Goal: Transaction & Acquisition: Purchase product/service

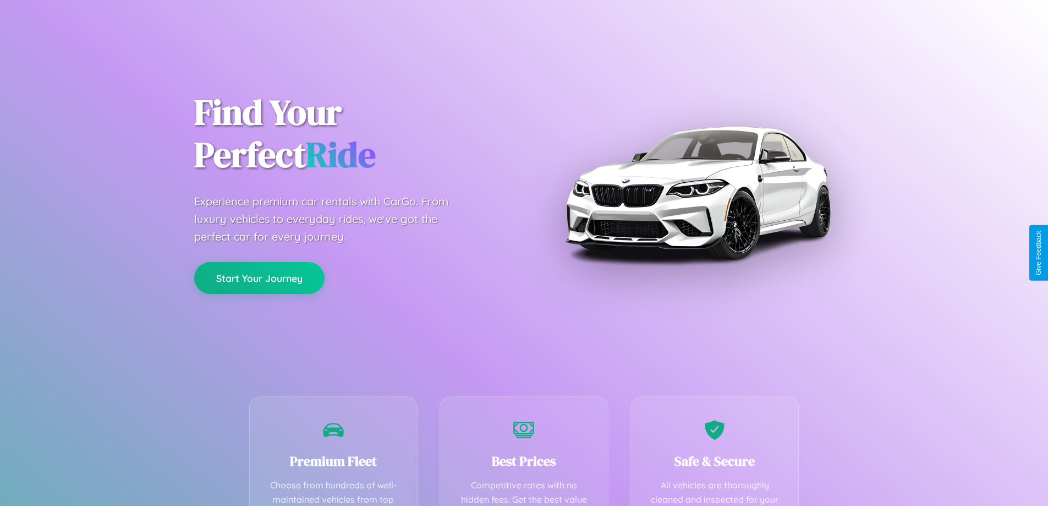
scroll to position [321, 0]
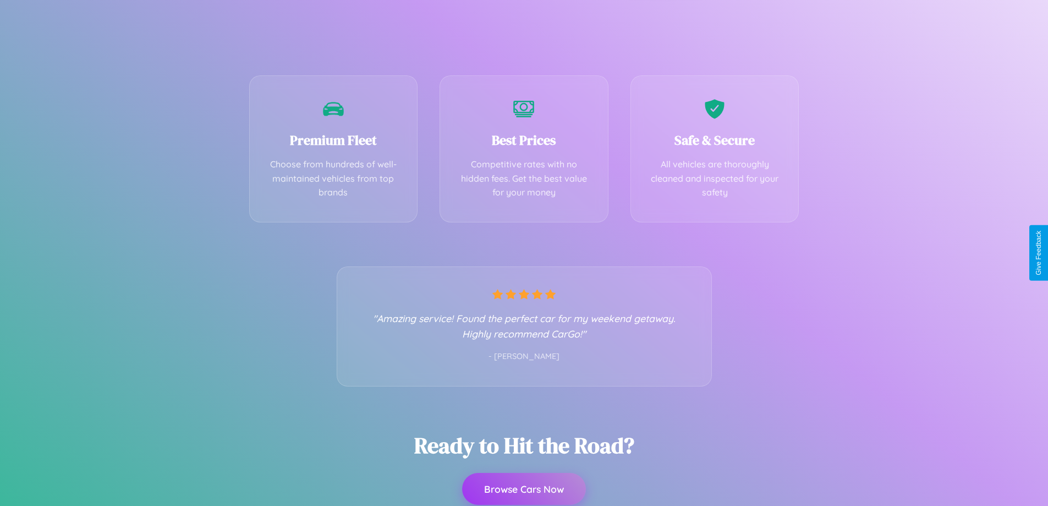
click at [524, 489] on button "Browse Cars Now" at bounding box center [524, 489] width 124 height 32
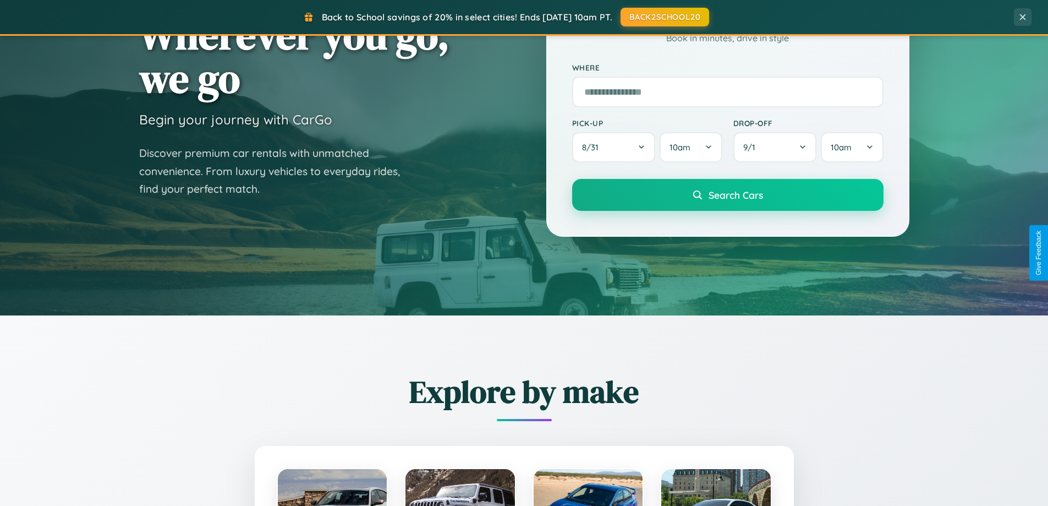
scroll to position [757, 0]
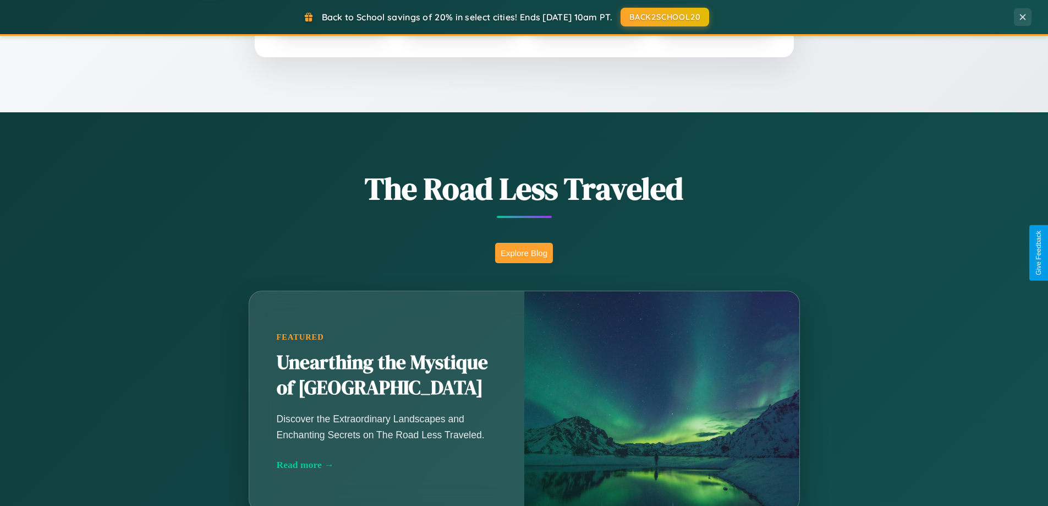
click at [524, 253] on button "Explore Blog" at bounding box center [524, 253] width 58 height 20
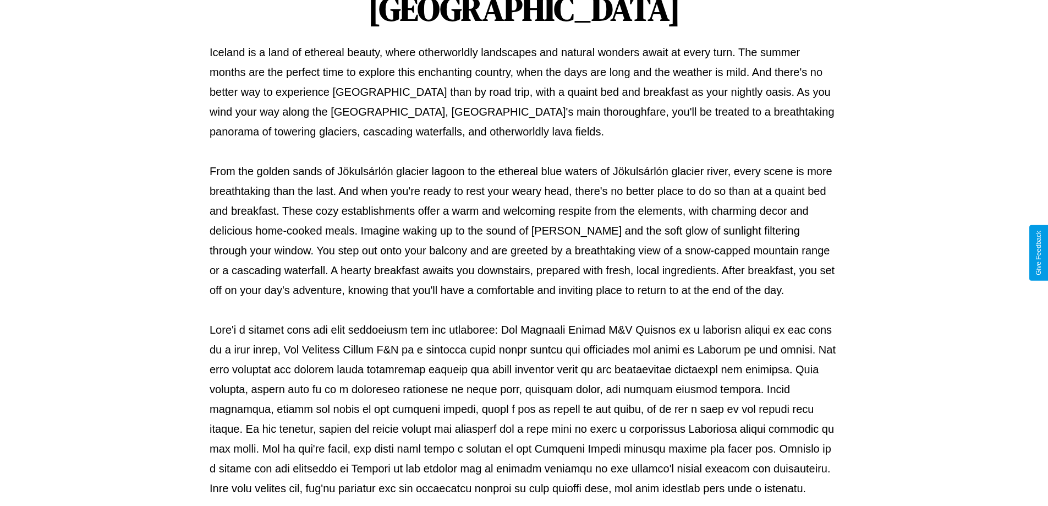
scroll to position [356, 0]
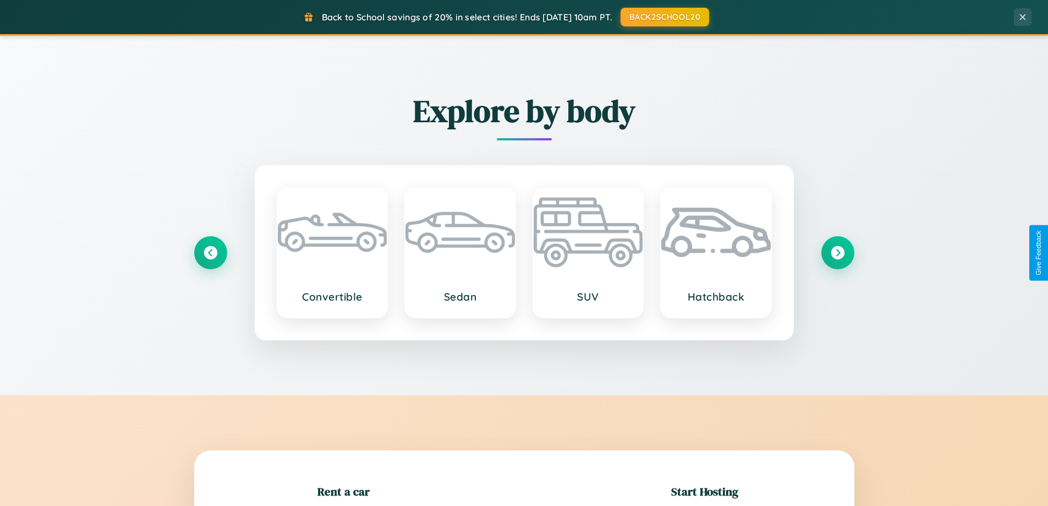
scroll to position [238, 0]
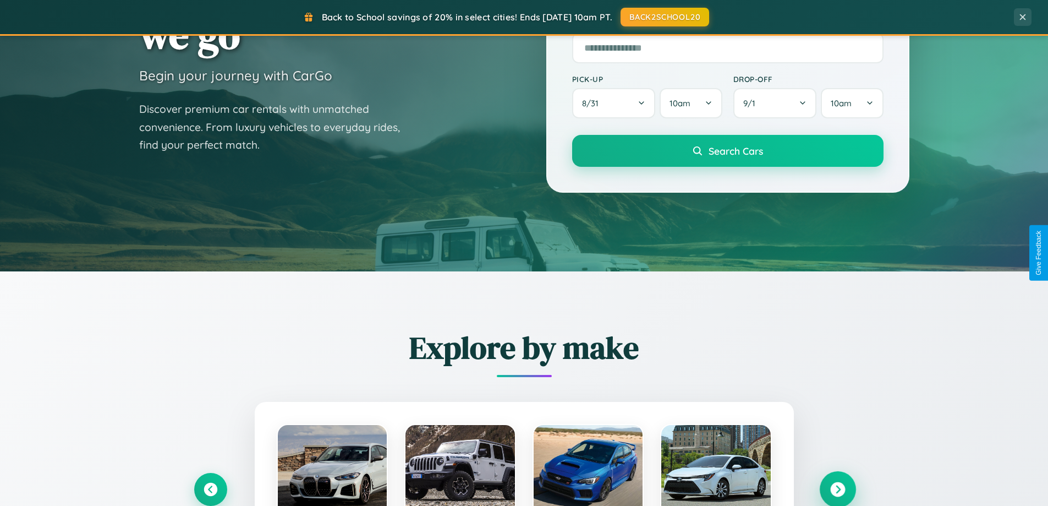
click at [837, 489] on icon at bounding box center [837, 489] width 15 height 15
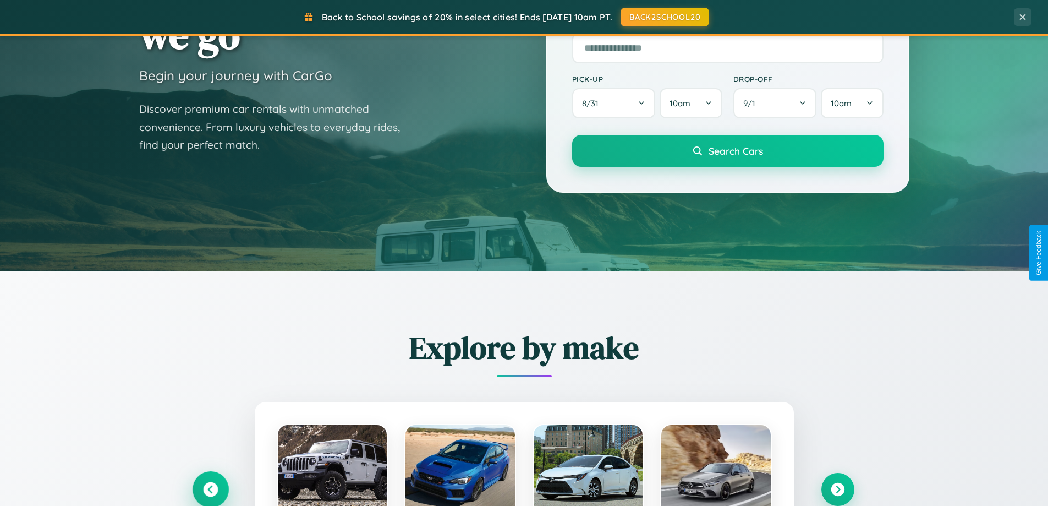
click at [210, 489] on icon at bounding box center [210, 489] width 15 height 15
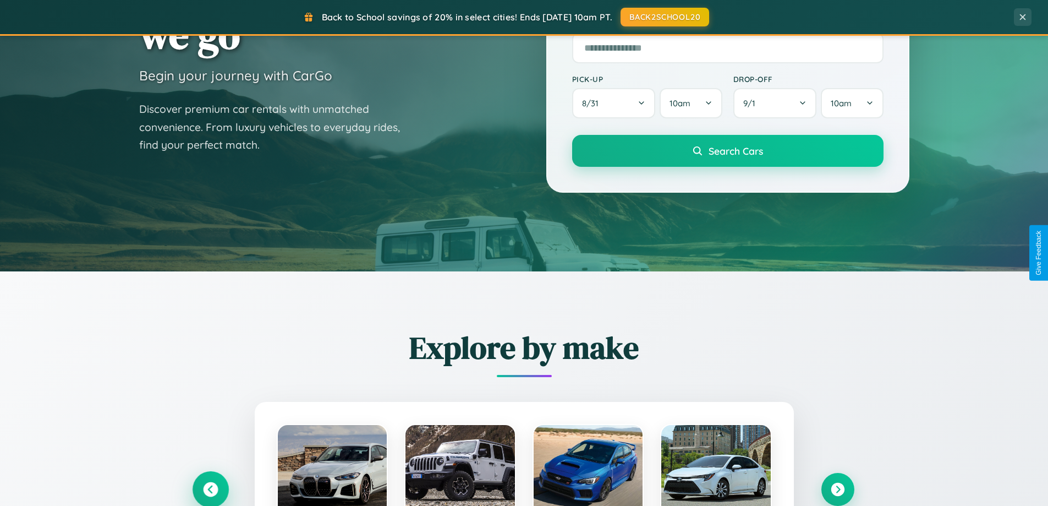
click at [210, 488] on icon at bounding box center [210, 489] width 18 height 18
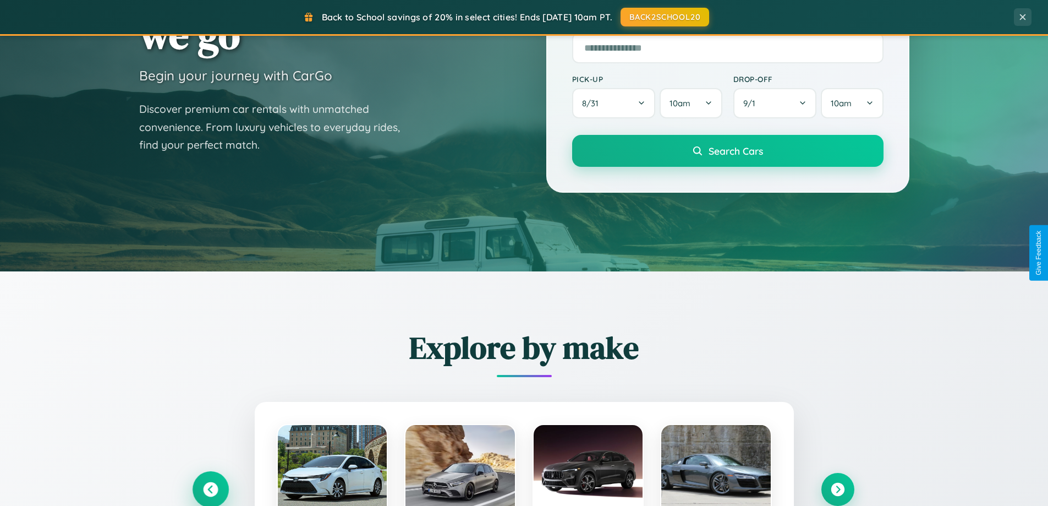
scroll to position [2117, 0]
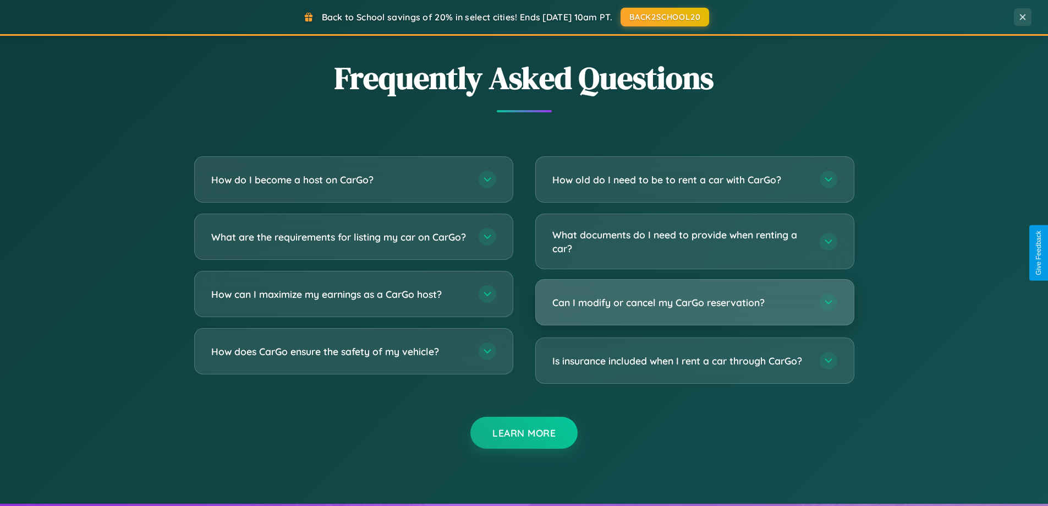
click at [694, 302] on h3 "Can I modify or cancel my CarGo reservation?" at bounding box center [680, 302] width 256 height 14
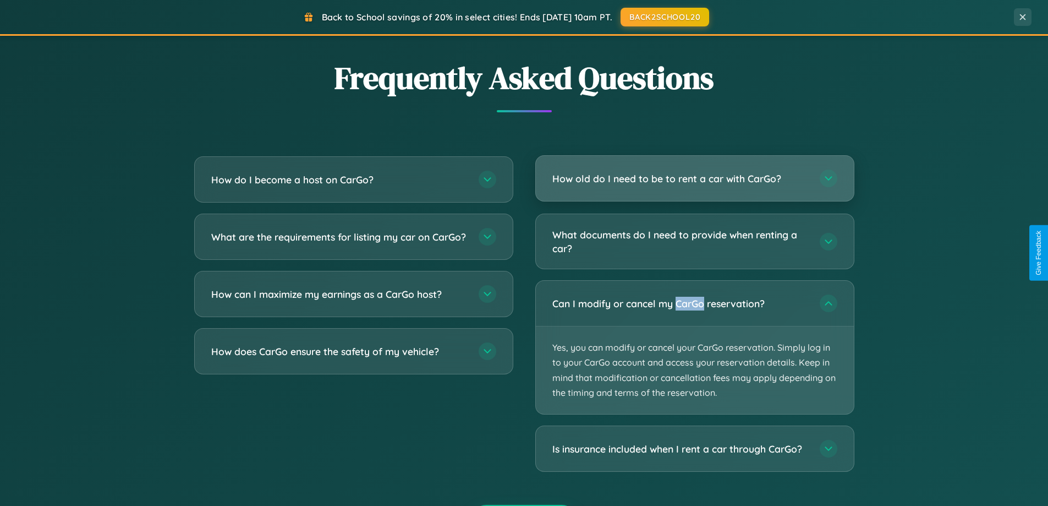
click at [694, 179] on h3 "How old do I need to be to rent a car with CarGo?" at bounding box center [680, 179] width 256 height 14
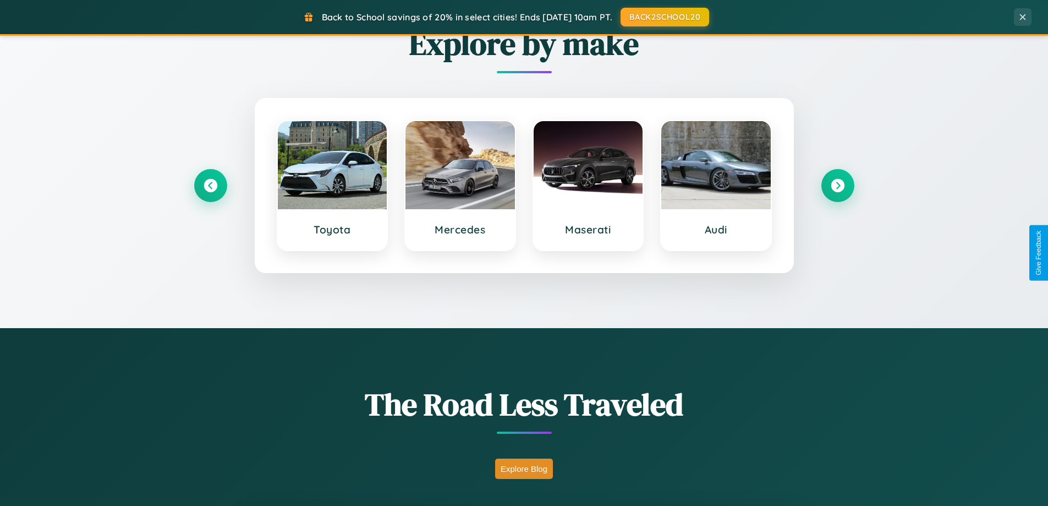
scroll to position [474, 0]
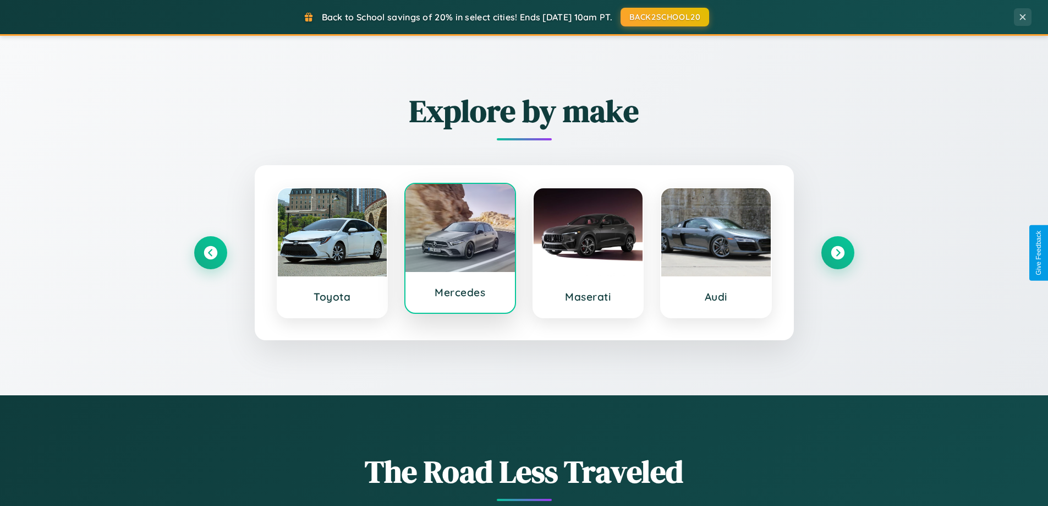
click at [460, 250] on div at bounding box center [460, 228] width 109 height 88
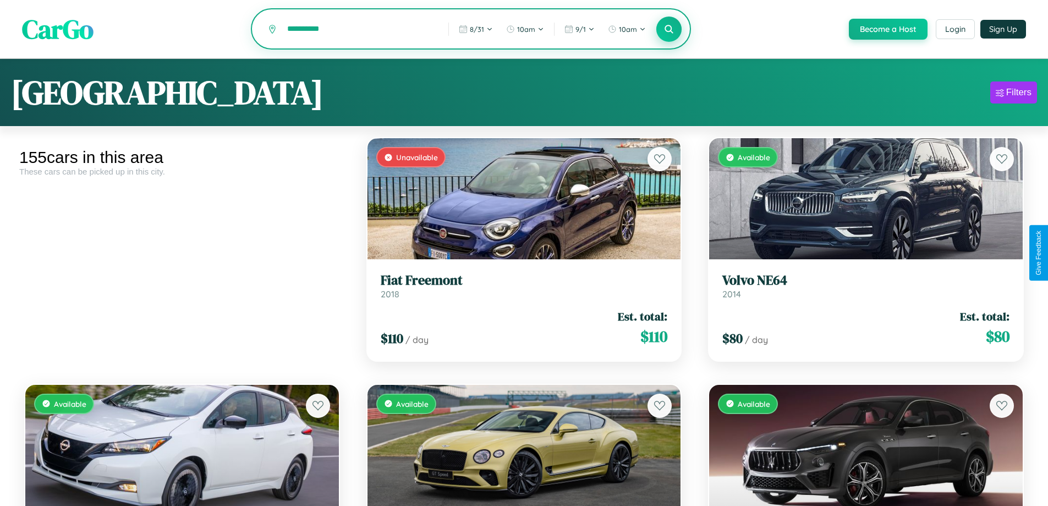
type input "**********"
click at [669, 30] on icon at bounding box center [669, 29] width 10 height 10
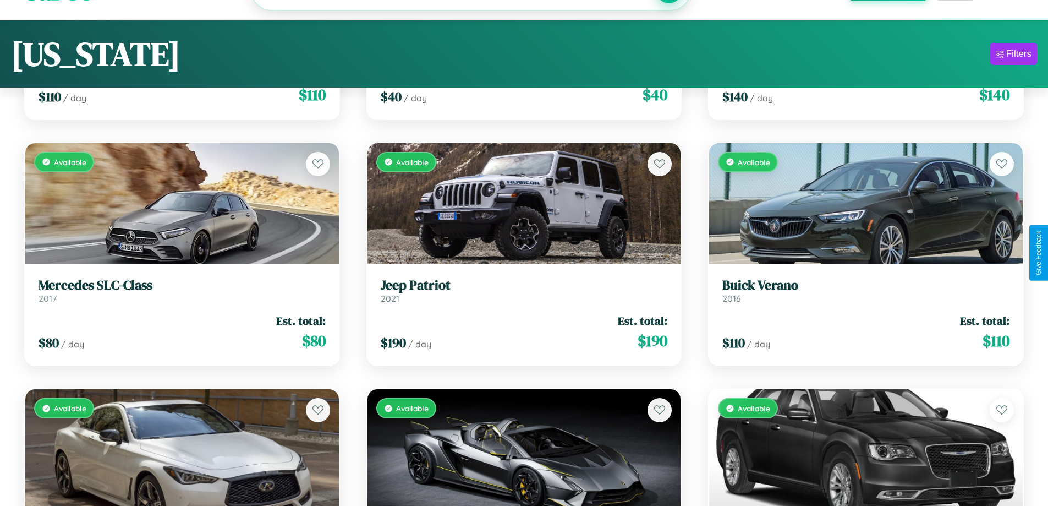
scroll to position [10996, 0]
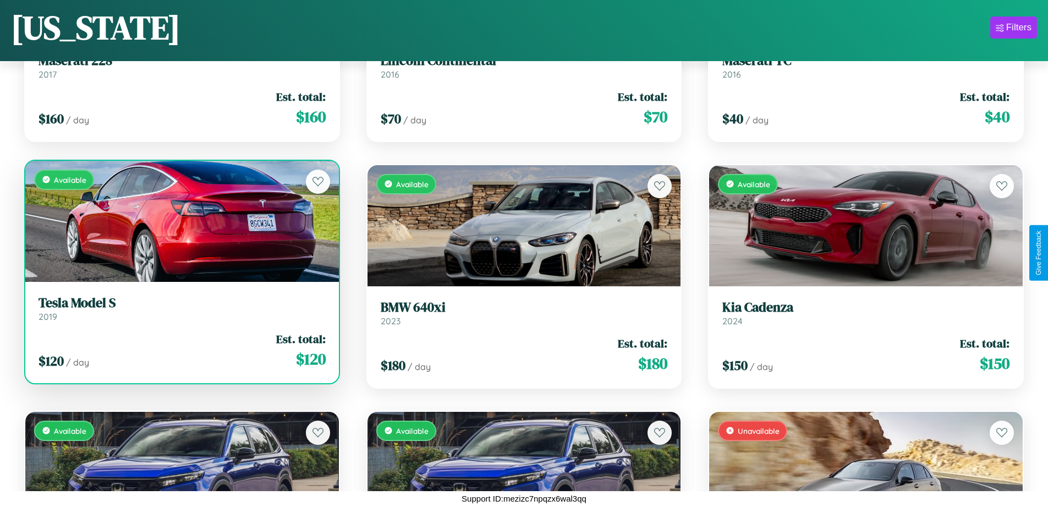
click at [180, 309] on h3 "Tesla Model S" at bounding box center [182, 303] width 287 height 16
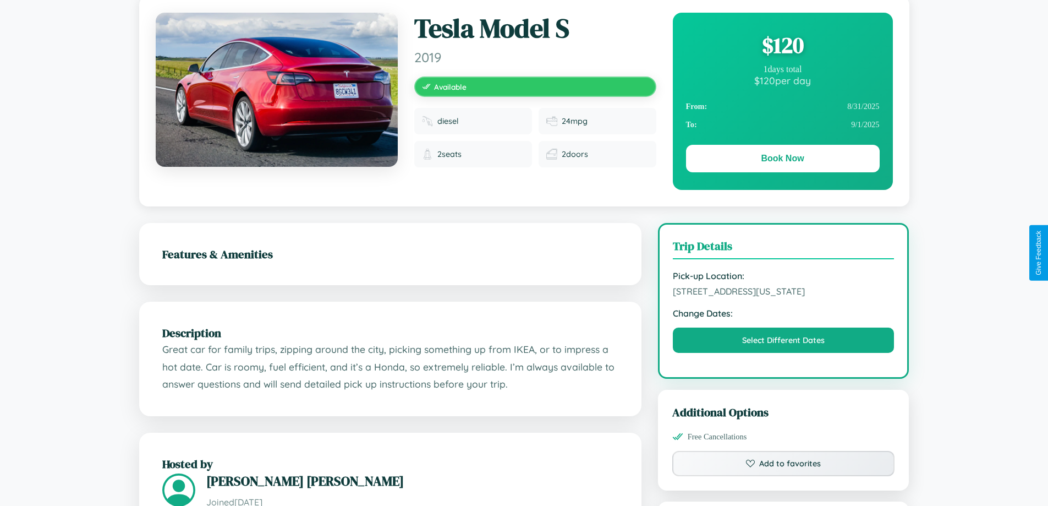
scroll to position [373, 0]
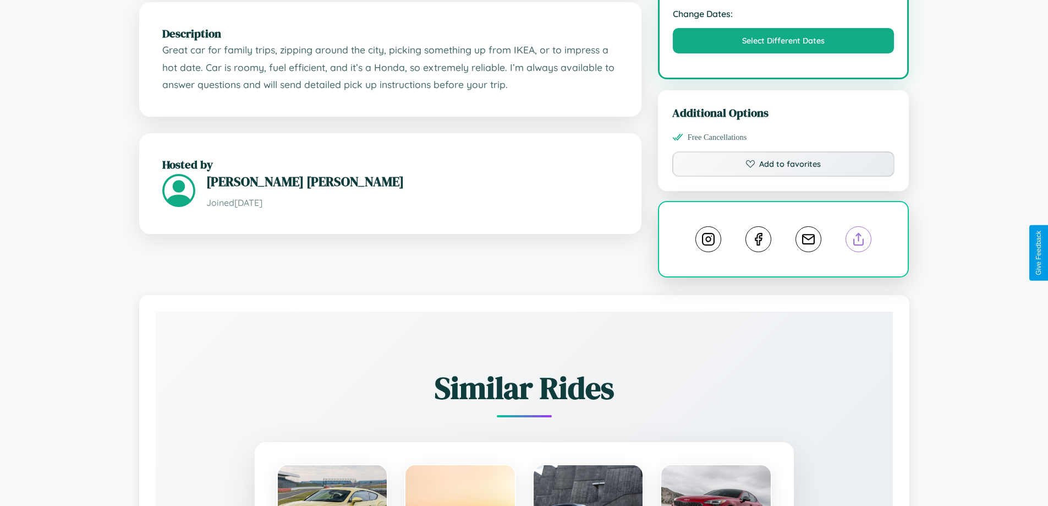
click at [859, 241] on line at bounding box center [859, 237] width 0 height 8
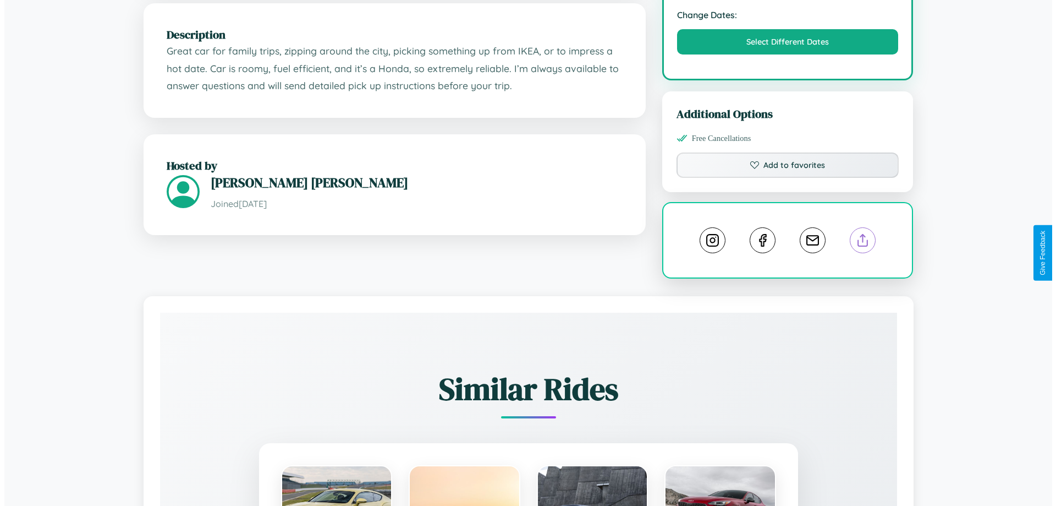
scroll to position [0, 0]
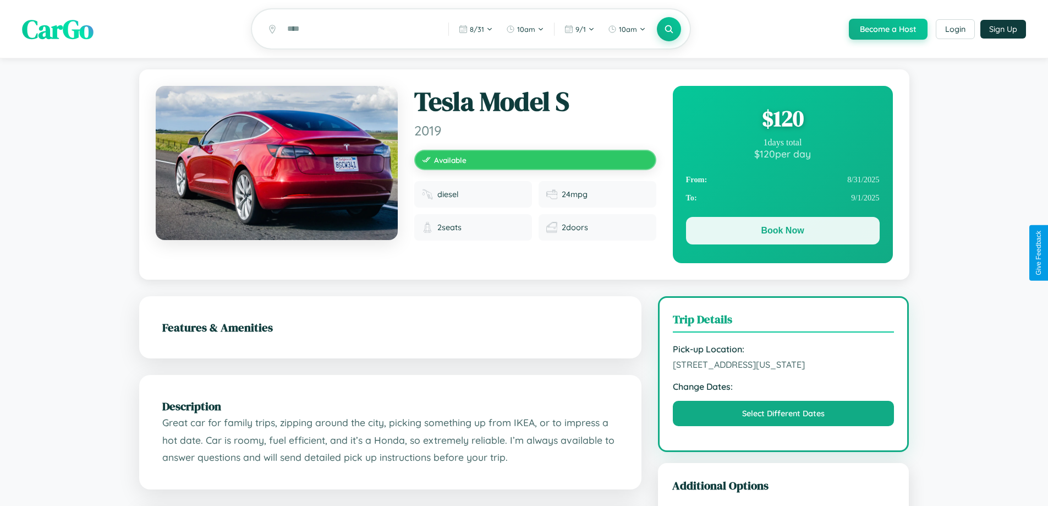
click at [782, 233] on button "Book Now" at bounding box center [783, 231] width 194 height 28
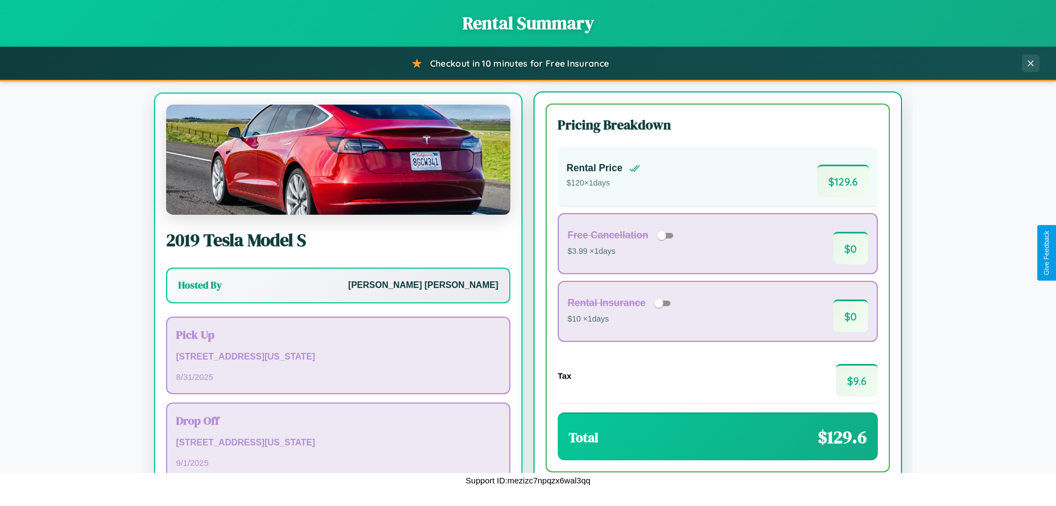
scroll to position [51, 0]
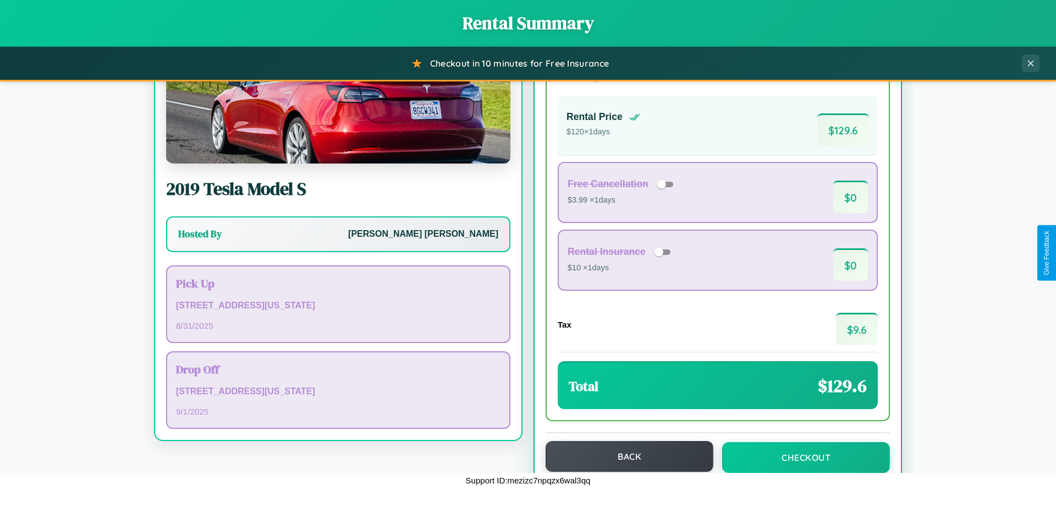
click at [625, 456] on button "Back" at bounding box center [630, 456] width 168 height 31
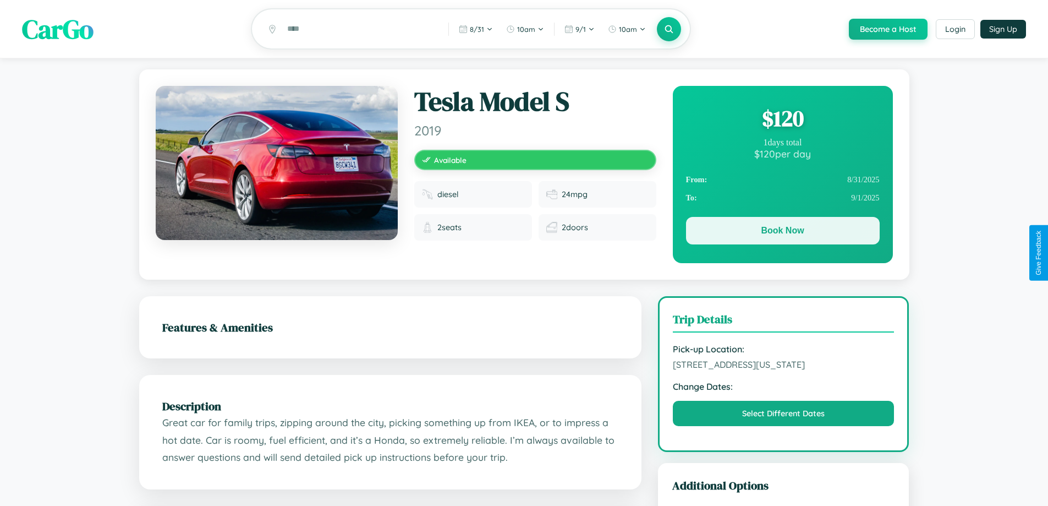
click at [782, 233] on button "Book Now" at bounding box center [783, 231] width 194 height 28
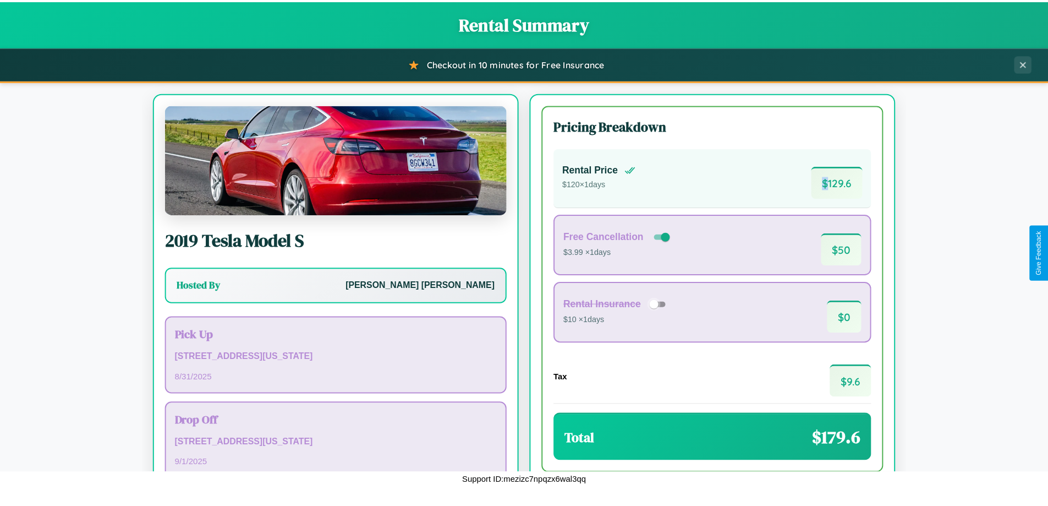
scroll to position [75, 0]
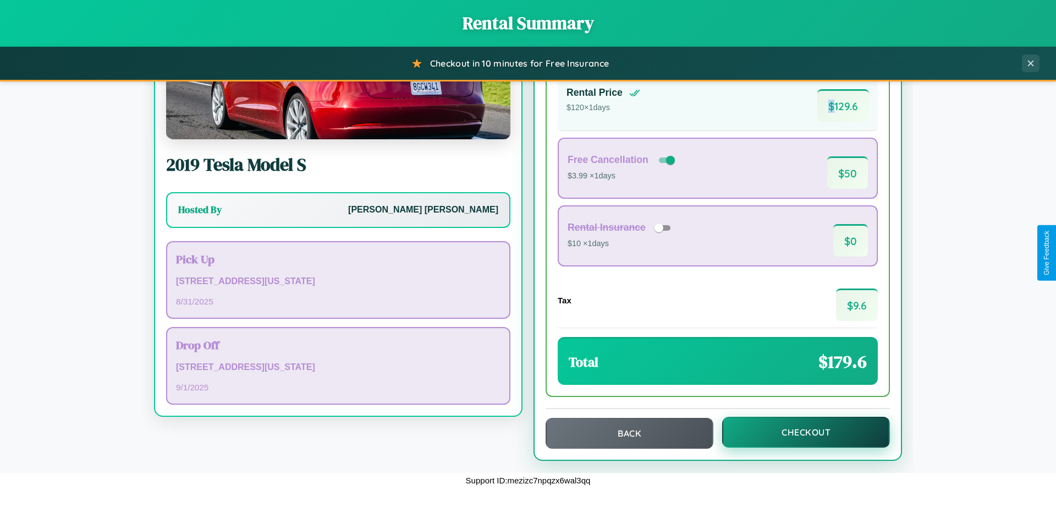
click at [799, 432] on button "Checkout" at bounding box center [806, 432] width 168 height 31
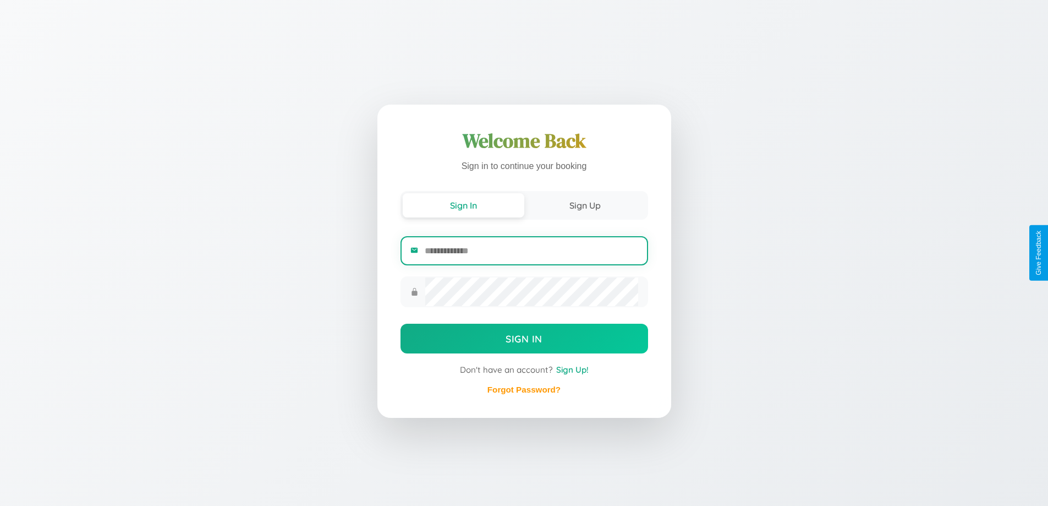
click at [531, 250] on input "email" at bounding box center [531, 250] width 213 height 27
type input "**********"
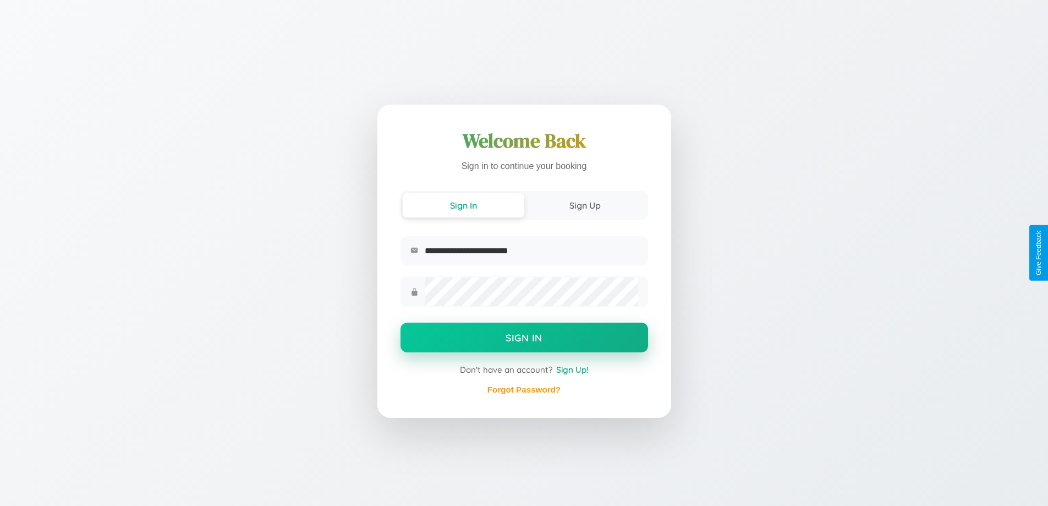
click at [524, 338] on button "Sign In" at bounding box center [525, 337] width 248 height 30
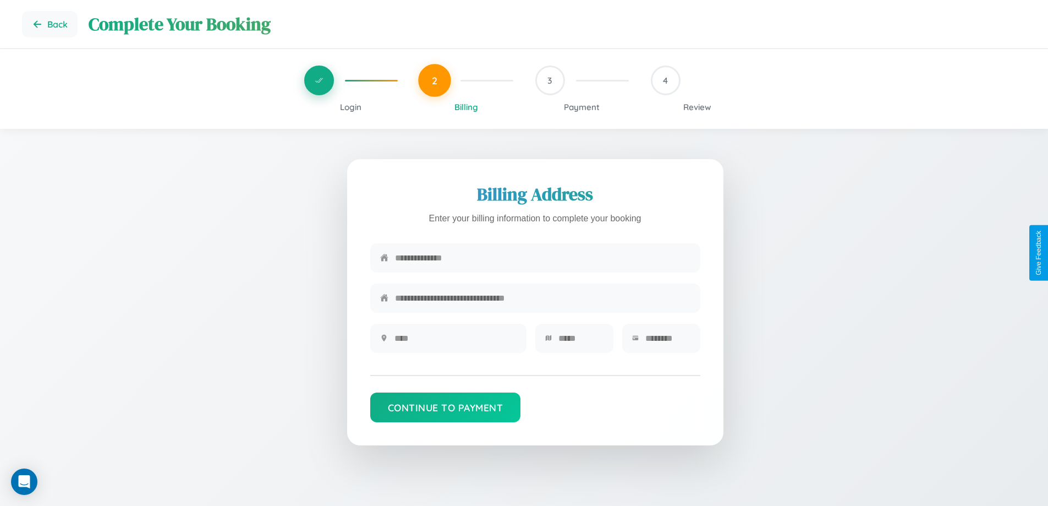
click at [543, 258] on input "text" at bounding box center [542, 257] width 295 height 27
type input "**********"
click at [455, 342] on input "text" at bounding box center [456, 338] width 122 height 27
type input "********"
click at [580, 342] on input "text" at bounding box center [580, 338] width 45 height 27
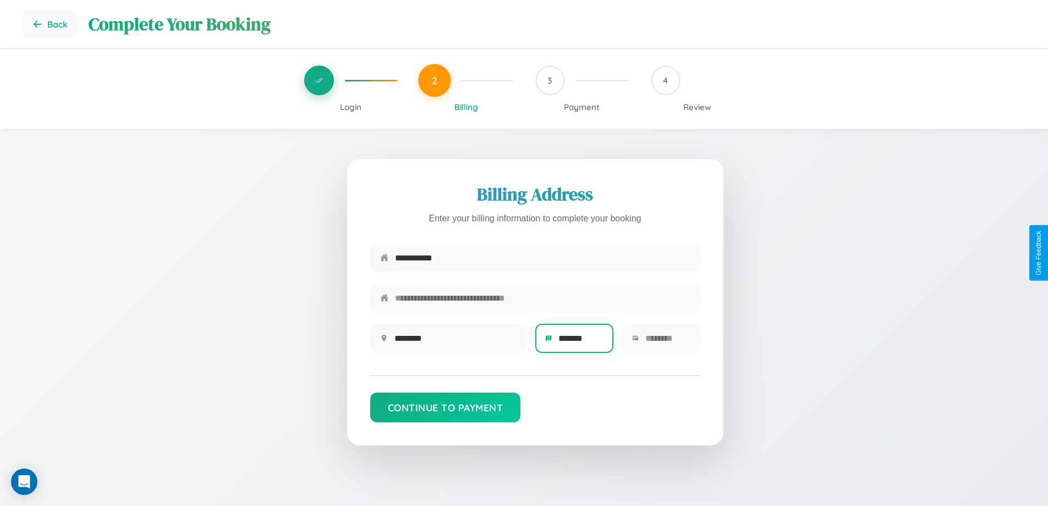
type input "*******"
click at [667, 342] on input "text" at bounding box center [667, 338] width 45 height 27
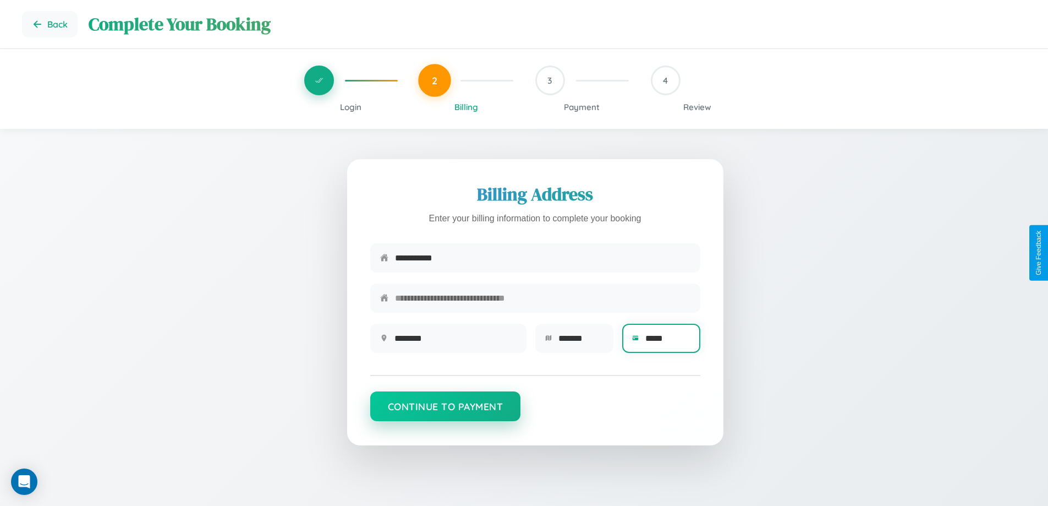
type input "*****"
click at [445, 412] on button "Continue to Payment" at bounding box center [445, 406] width 151 height 30
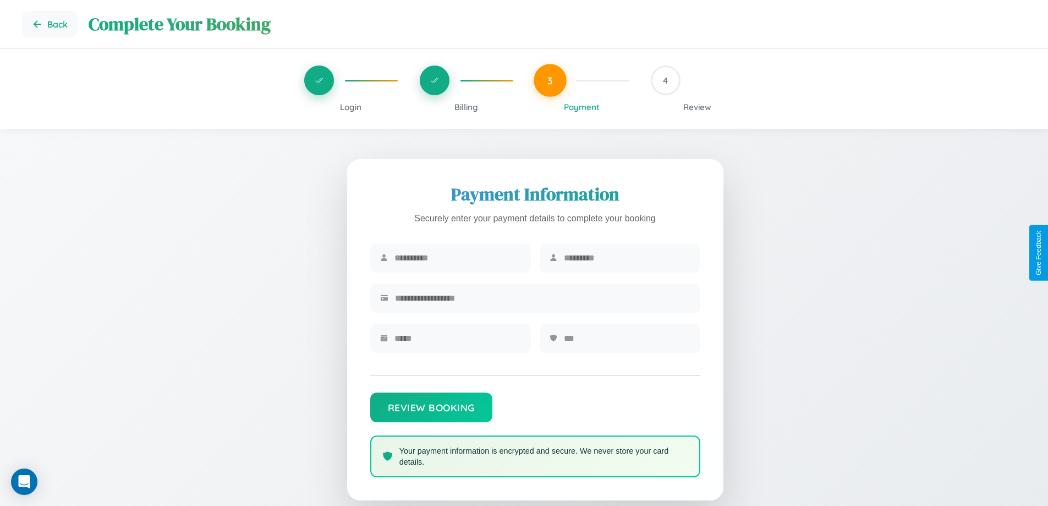
click at [457, 258] on input "text" at bounding box center [458, 257] width 127 height 27
type input "*********"
click at [627, 258] on input "text" at bounding box center [627, 257] width 127 height 27
type input "********"
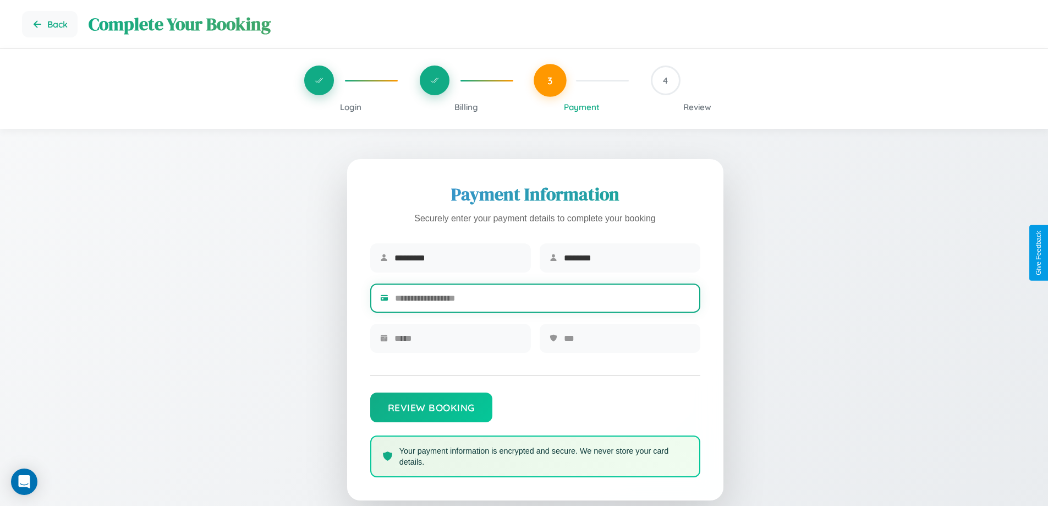
click at [543, 300] on input "text" at bounding box center [542, 297] width 295 height 27
type input "**********"
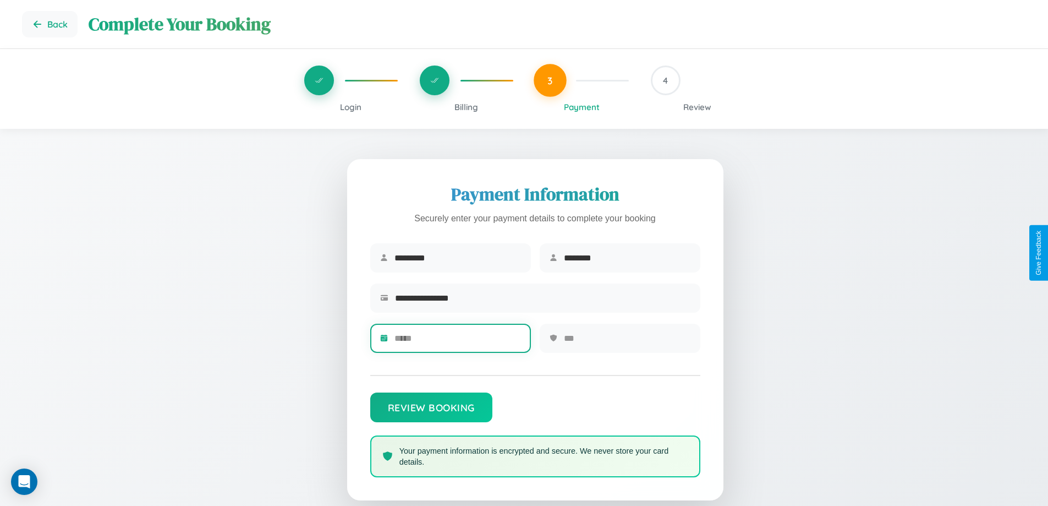
click at [457, 342] on input "text" at bounding box center [458, 338] width 127 height 27
type input "*****"
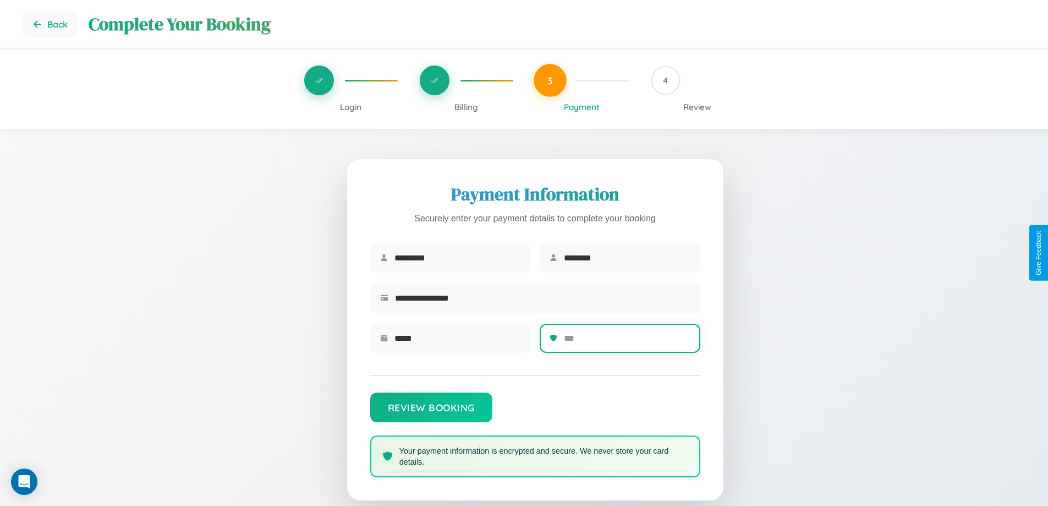
click at [627, 342] on input "text" at bounding box center [627, 338] width 127 height 27
type input "***"
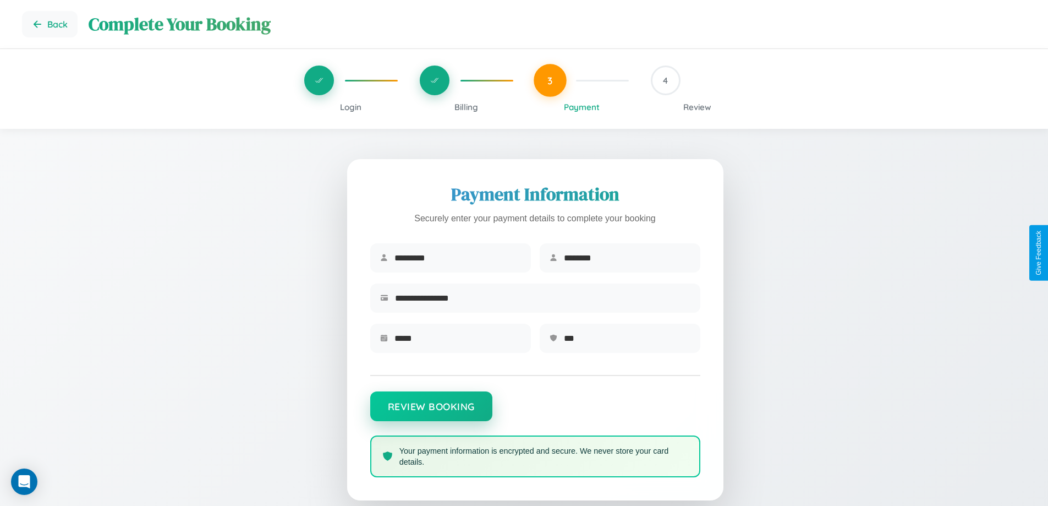
click at [431, 412] on button "Review Booking" at bounding box center [431, 406] width 122 height 30
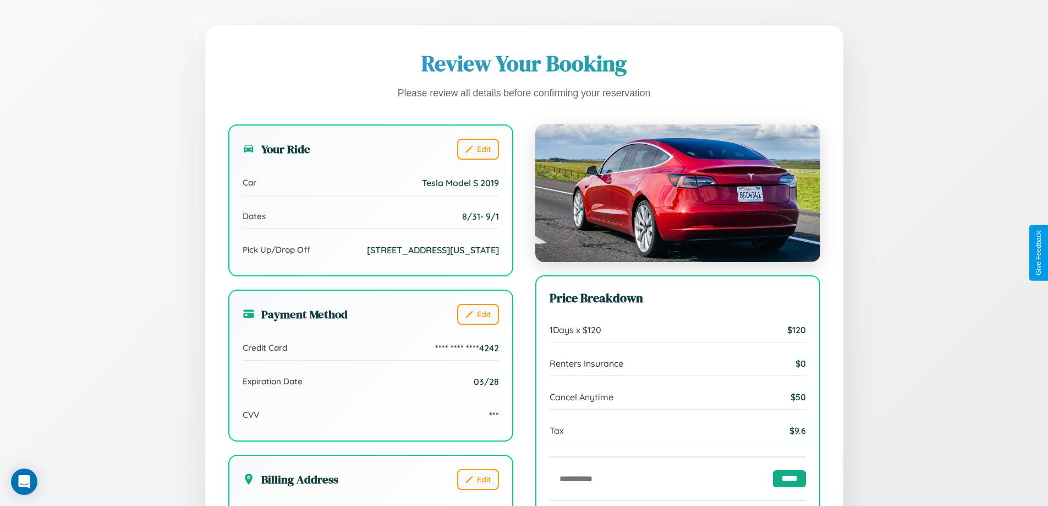
scroll to position [337, 0]
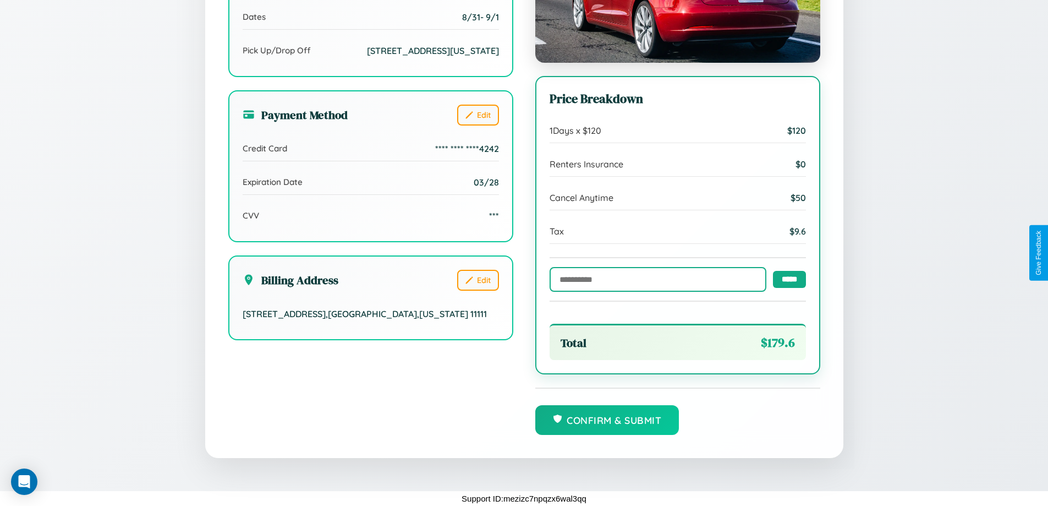
click at [655, 278] on input "text" at bounding box center [658, 279] width 217 height 25
type input "**********"
click at [786, 278] on input "*****" at bounding box center [789, 278] width 33 height 17
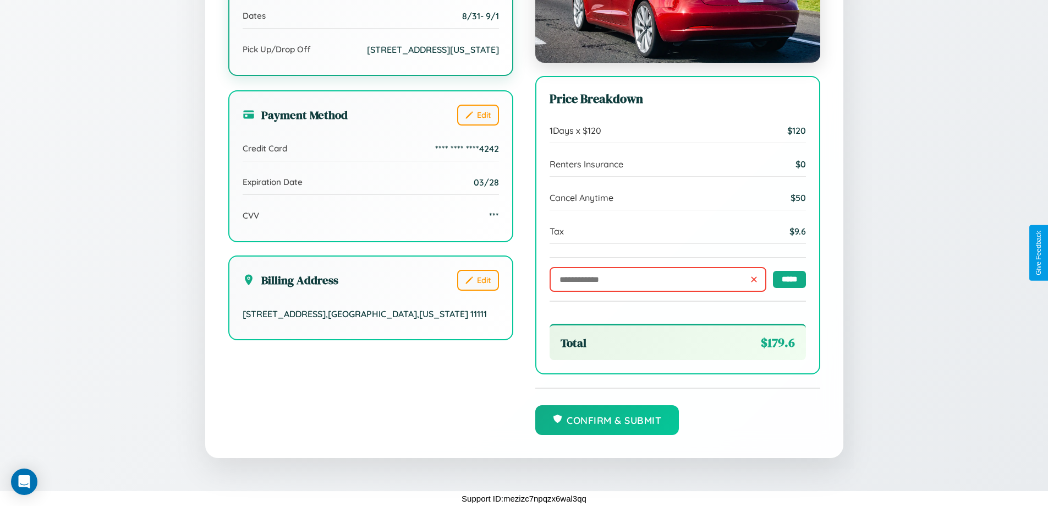
scroll to position [0, 0]
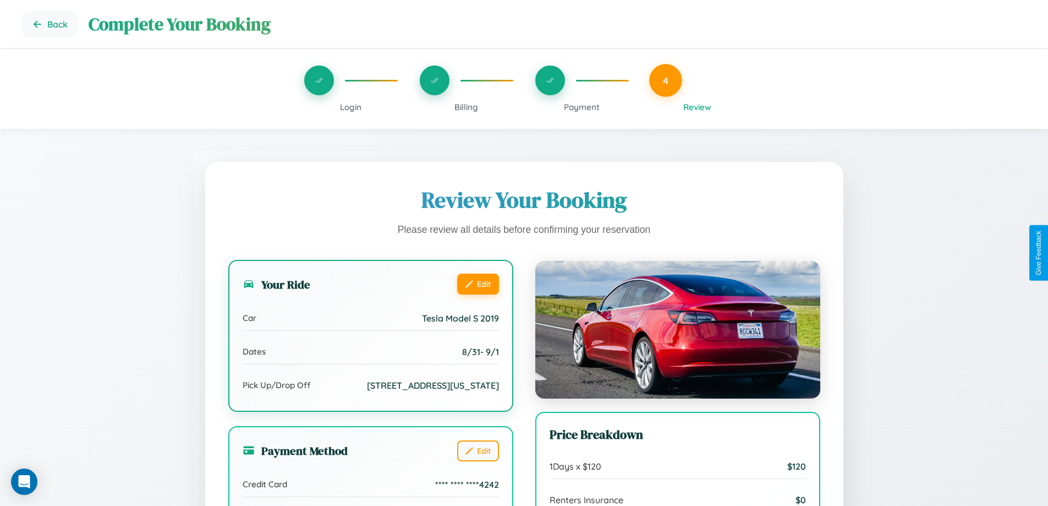
click at [478, 285] on button "Edit" at bounding box center [478, 283] width 42 height 21
click at [478, 283] on button "Edit" at bounding box center [478, 283] width 42 height 21
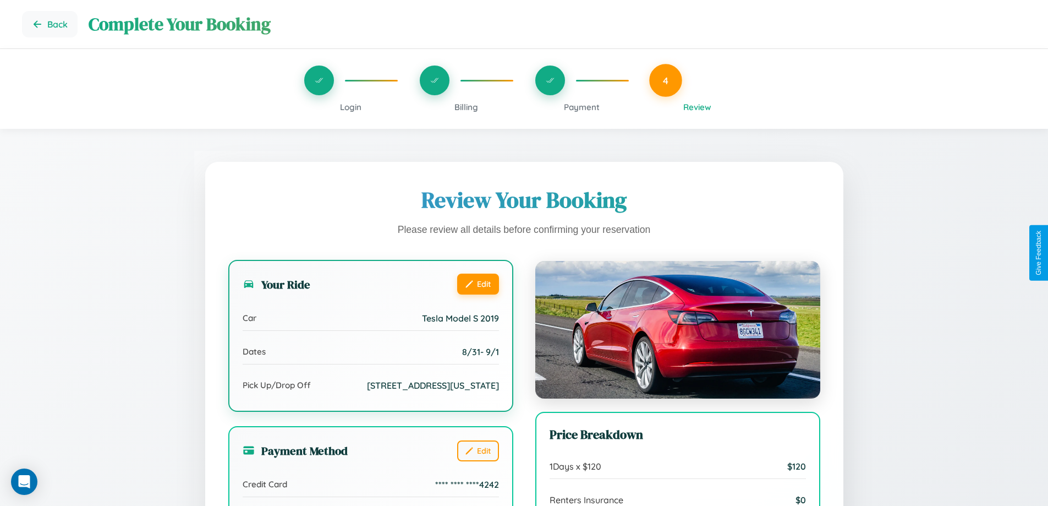
click at [478, 283] on button "Edit" at bounding box center [478, 283] width 42 height 21
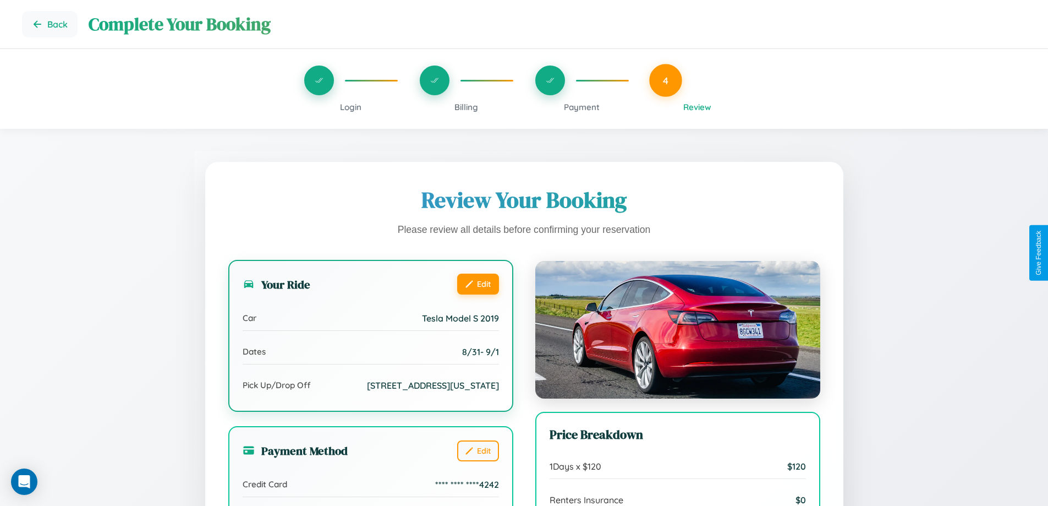
click at [478, 283] on button "Edit" at bounding box center [478, 283] width 42 height 21
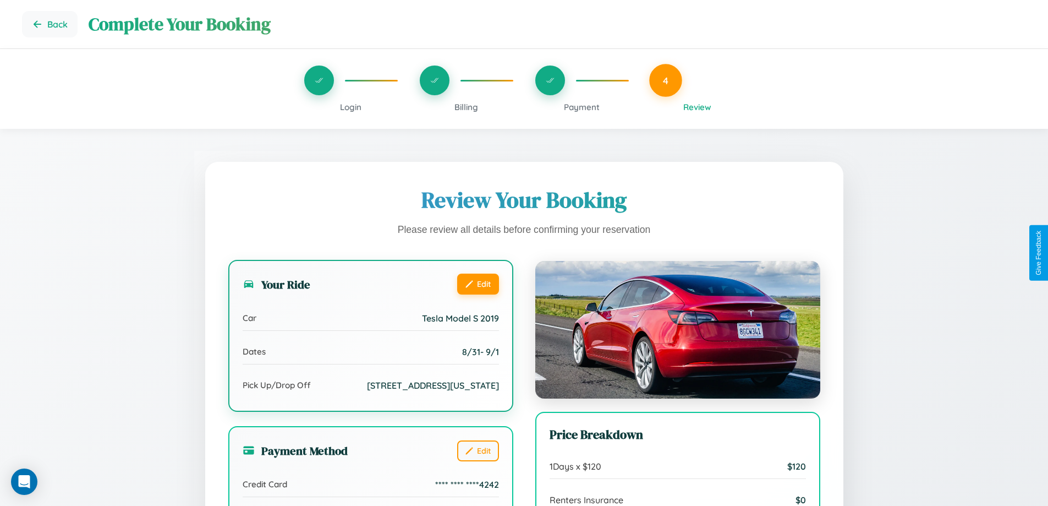
click at [478, 283] on button "Edit" at bounding box center [478, 283] width 42 height 21
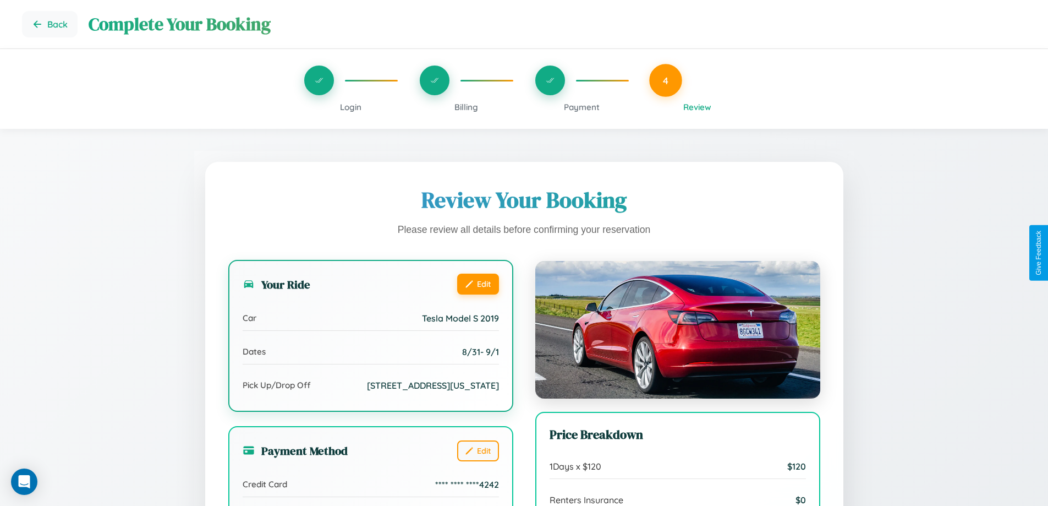
click at [478, 283] on button "Edit" at bounding box center [478, 283] width 42 height 21
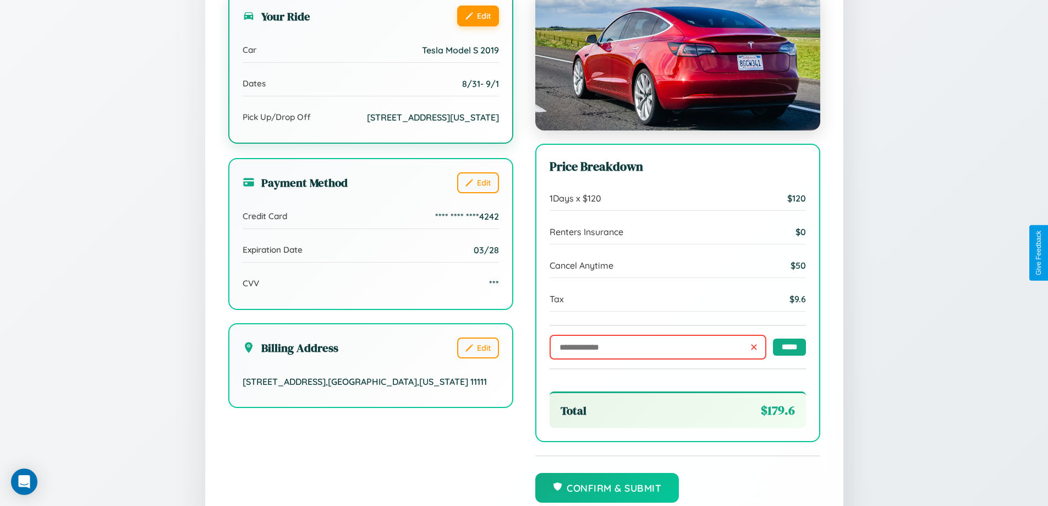
scroll to position [337, 0]
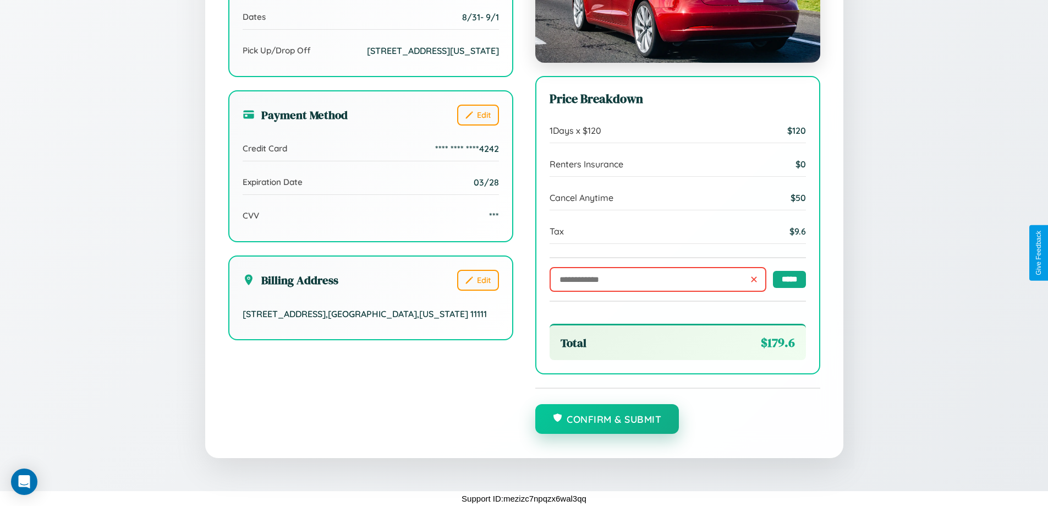
click at [607, 419] on button "Confirm & Submit" at bounding box center [607, 419] width 144 height 30
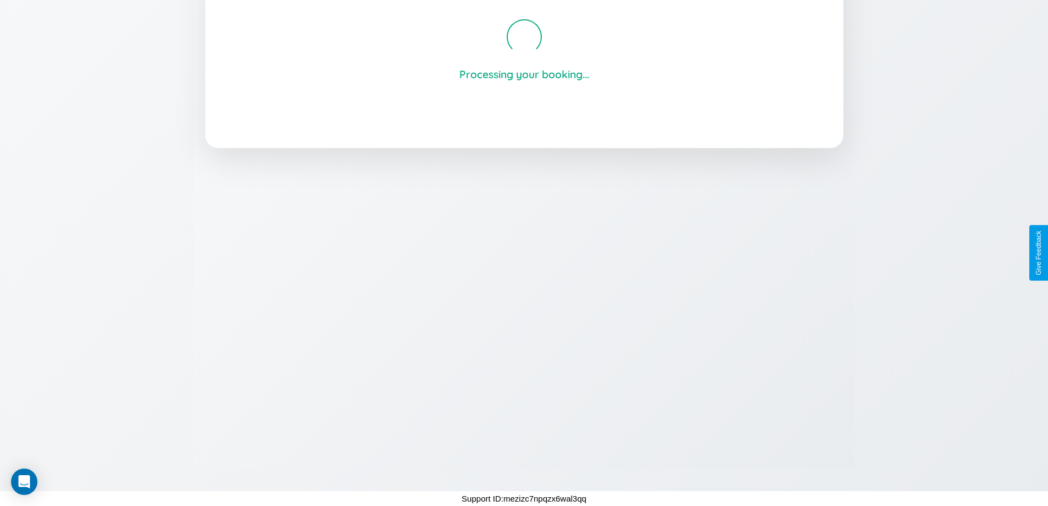
scroll to position [210, 0]
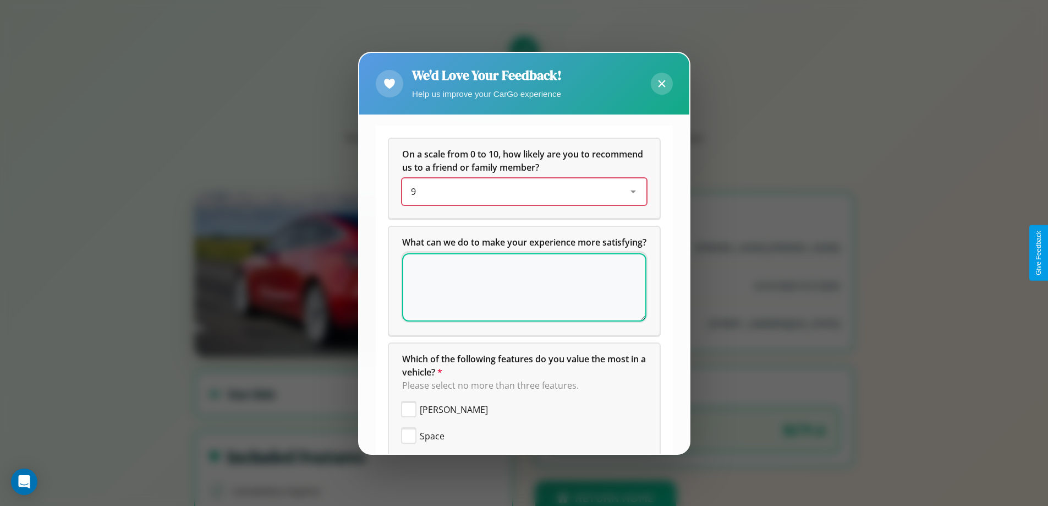
click at [520, 191] on div "9" at bounding box center [515, 191] width 209 height 13
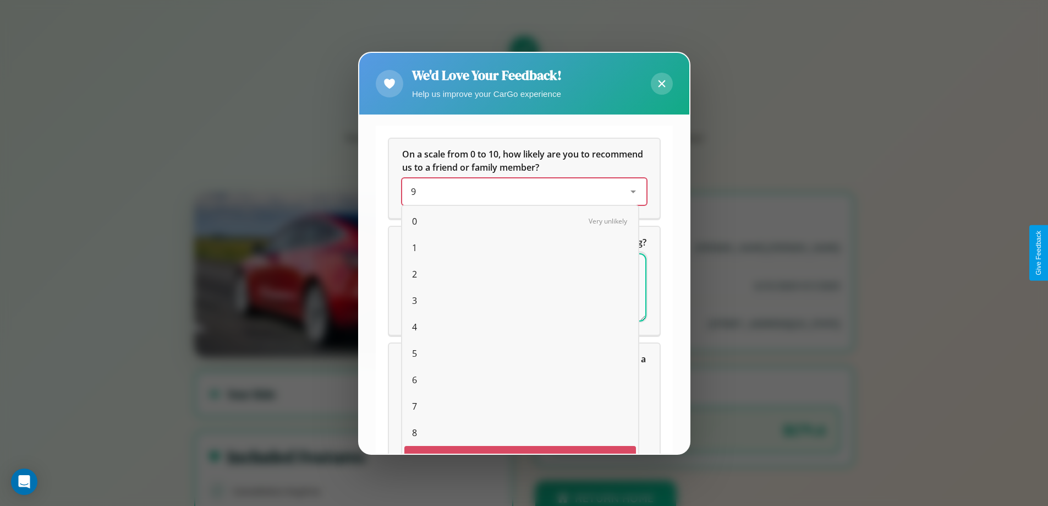
scroll to position [19, 45]
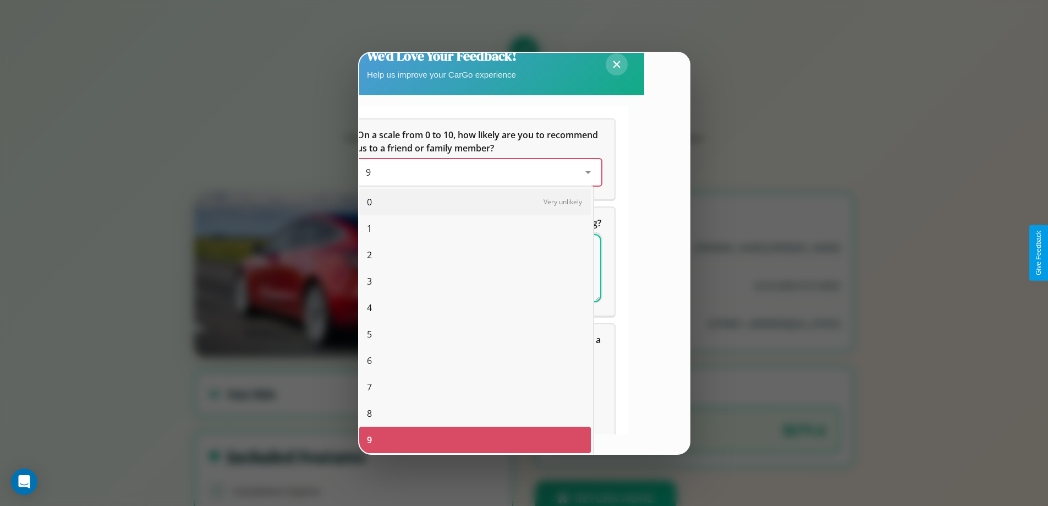
click at [369, 202] on span "0" at bounding box center [369, 201] width 5 height 13
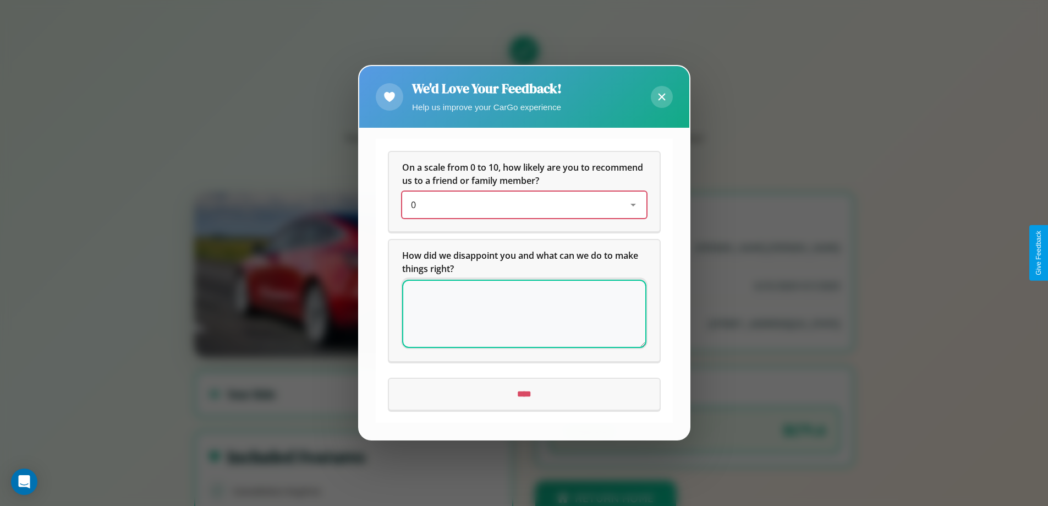
scroll to position [0, 0]
click at [661, 97] on icon at bounding box center [661, 97] width 7 height 7
